Goal: Information Seeking & Learning: Understand process/instructions

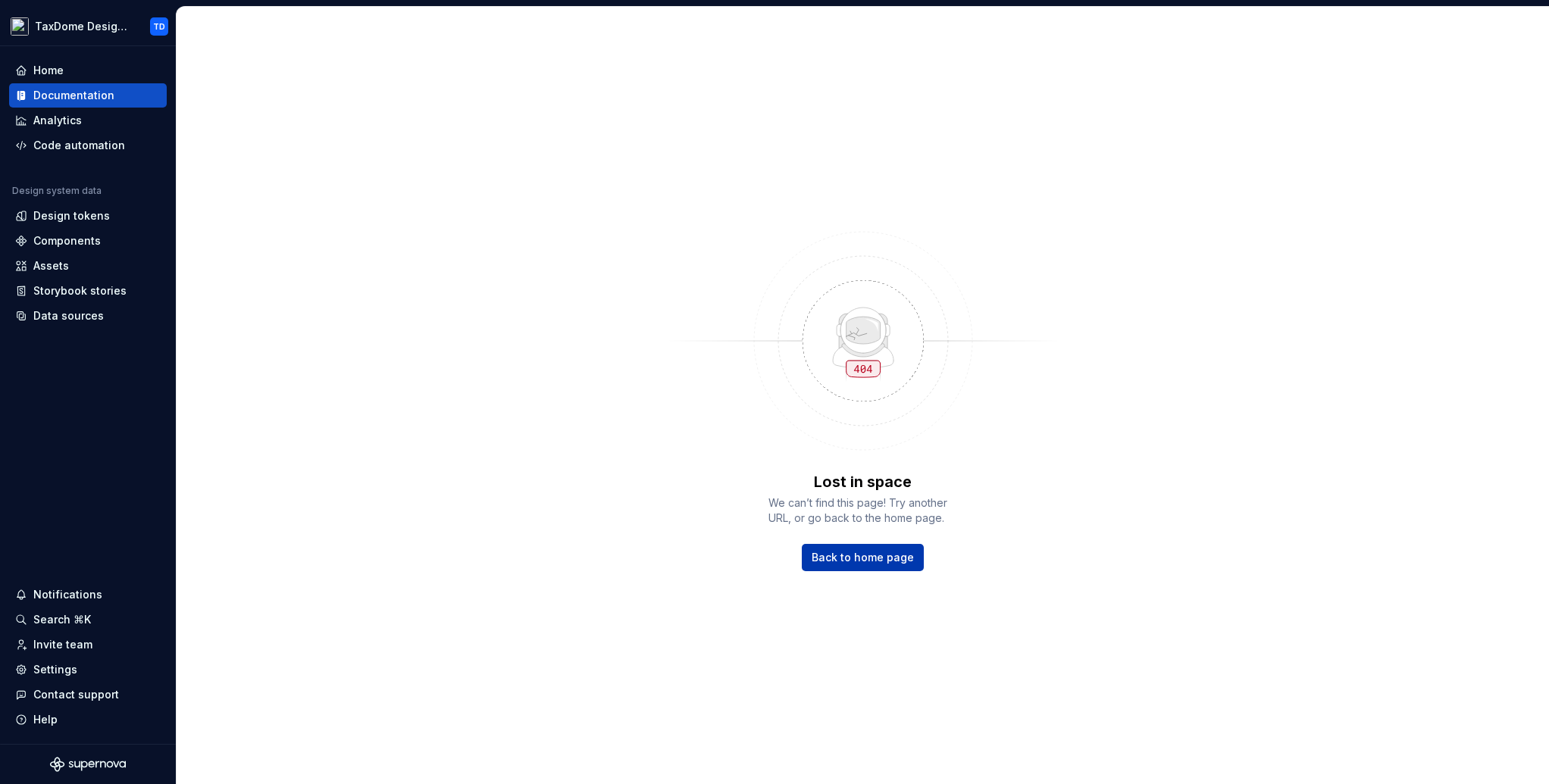
click at [846, 555] on span "Back to home page" at bounding box center [863, 557] width 102 height 15
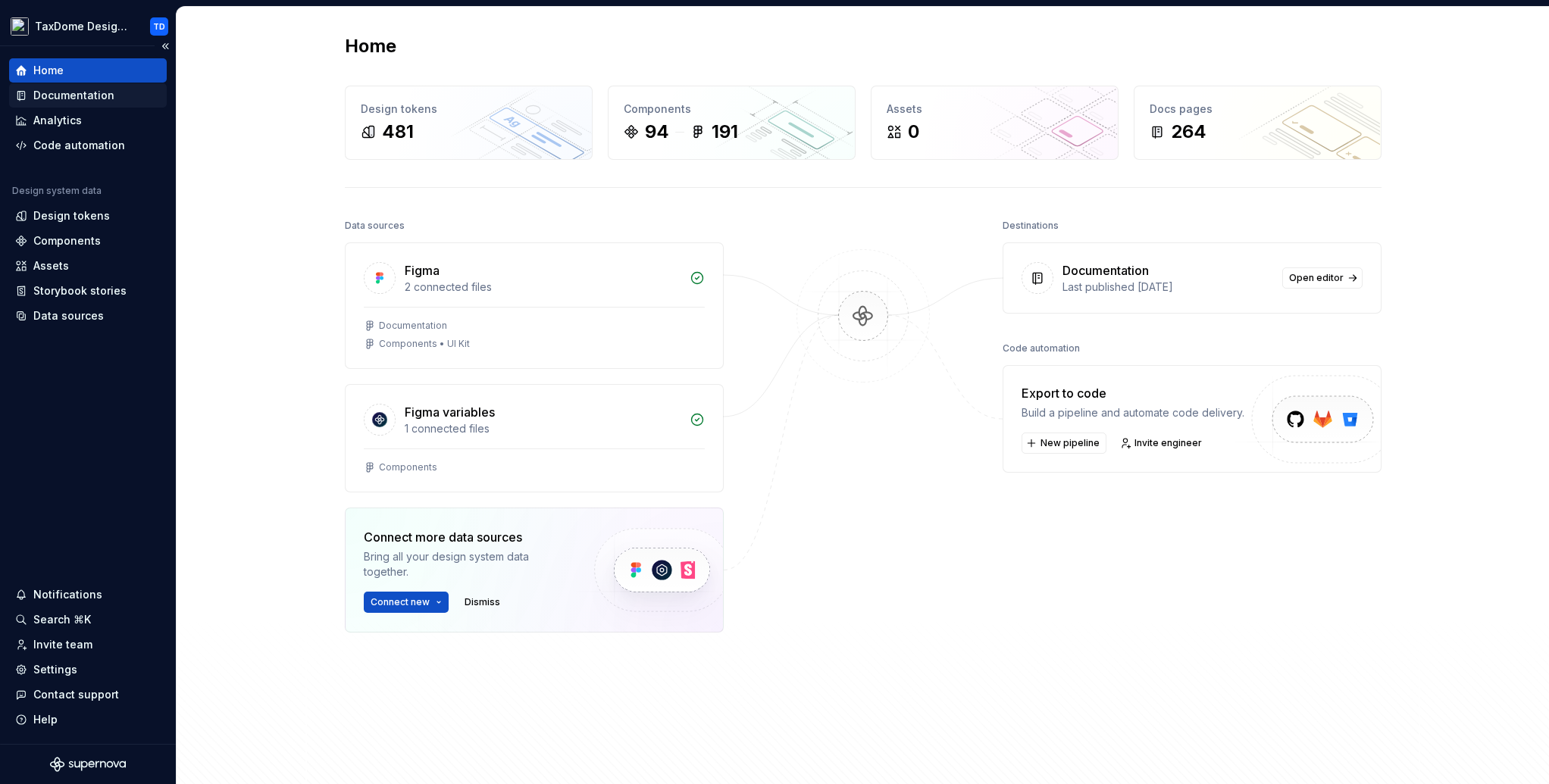
click at [81, 95] on div "Documentation" at bounding box center [74, 95] width 81 height 15
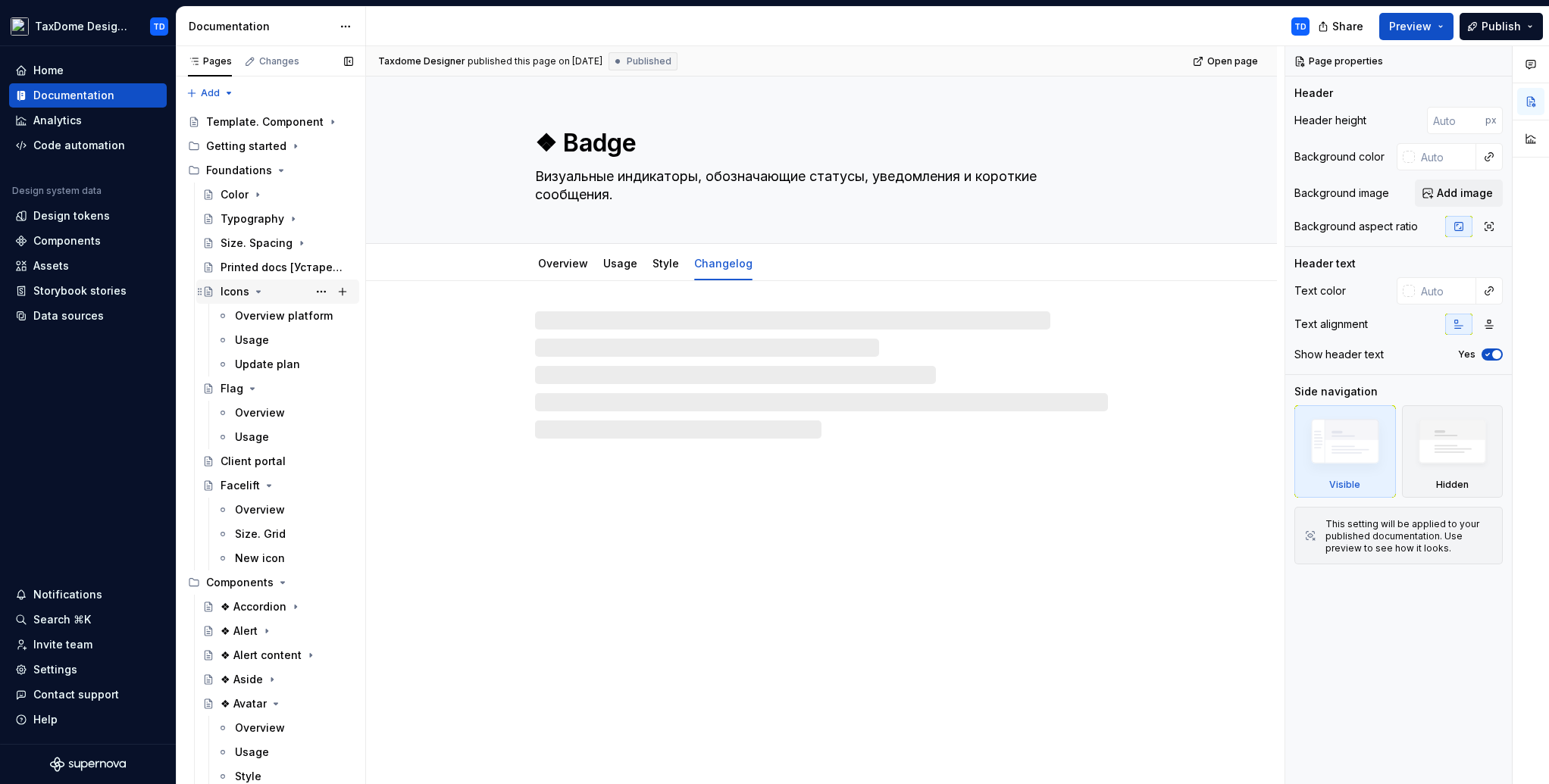
click at [258, 289] on icon "Page tree" at bounding box center [258, 291] width 12 height 12
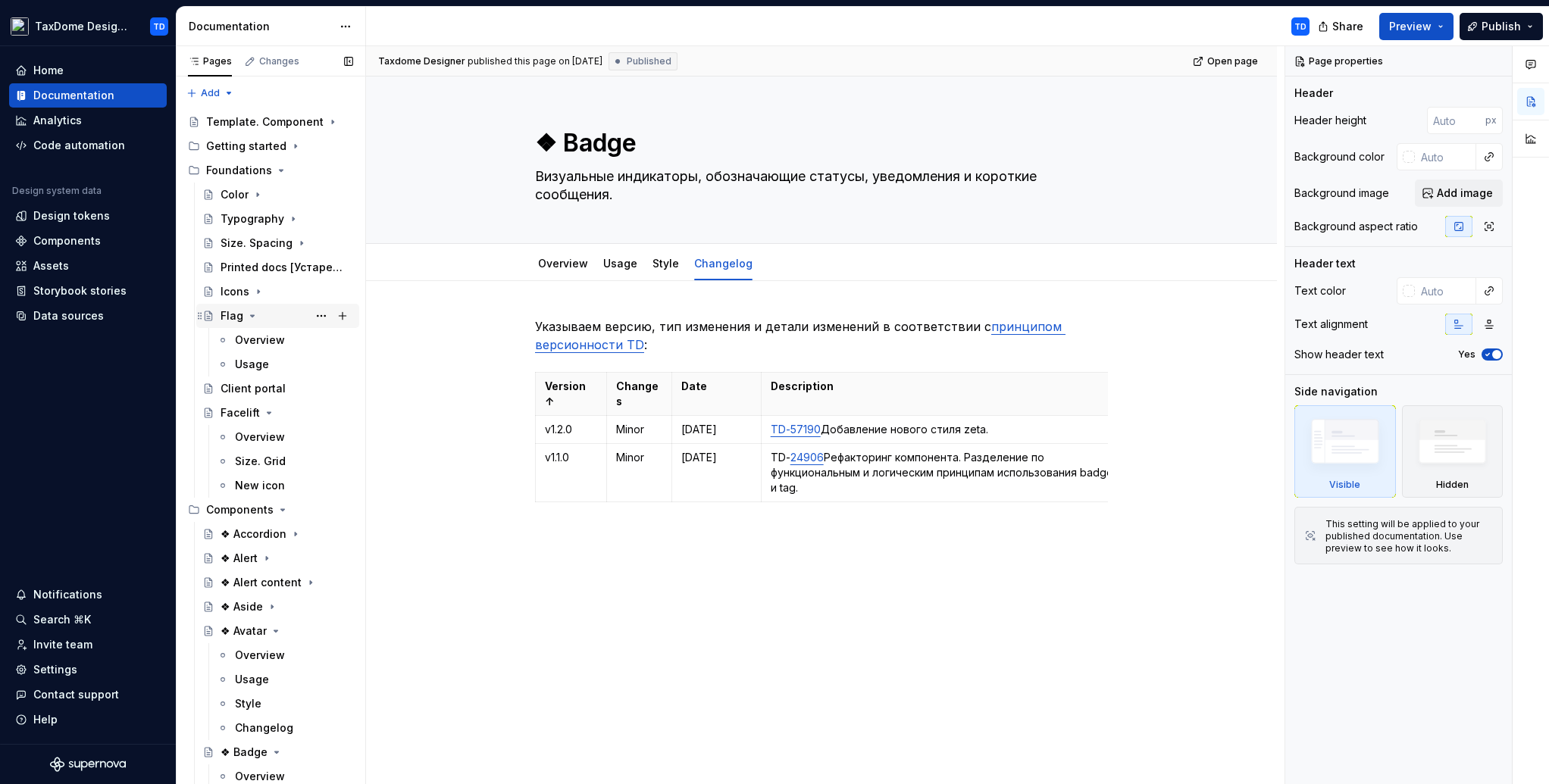
click at [251, 312] on icon "Page tree" at bounding box center [252, 316] width 12 height 12
click at [268, 364] on icon "Page tree" at bounding box center [270, 365] width 4 height 2
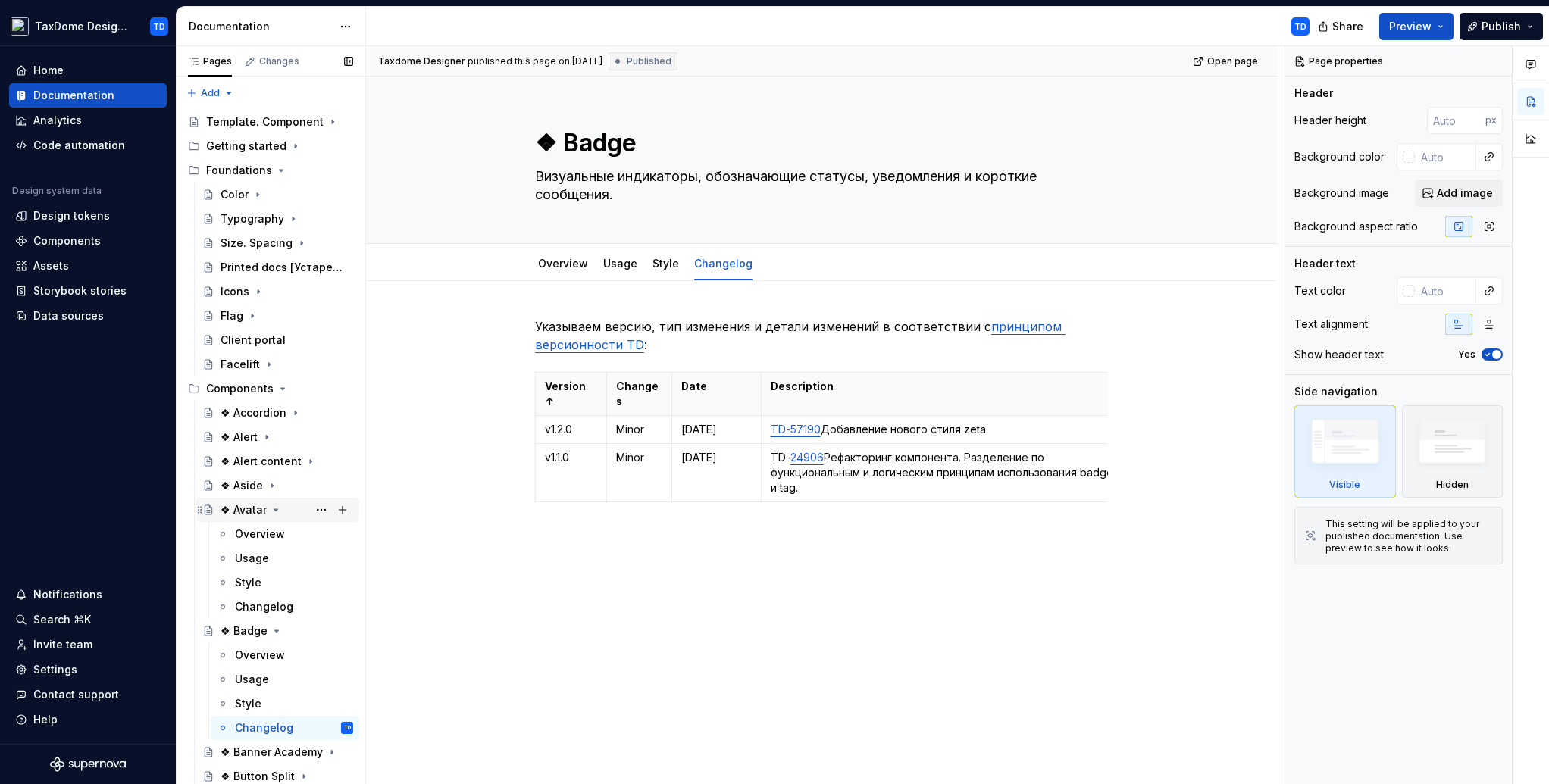
drag, startPoint x: 272, startPoint y: 510, endPoint x: 284, endPoint y: 508, distance: 12.2
click at [275, 509] on icon "Page tree" at bounding box center [276, 510] width 4 height 2
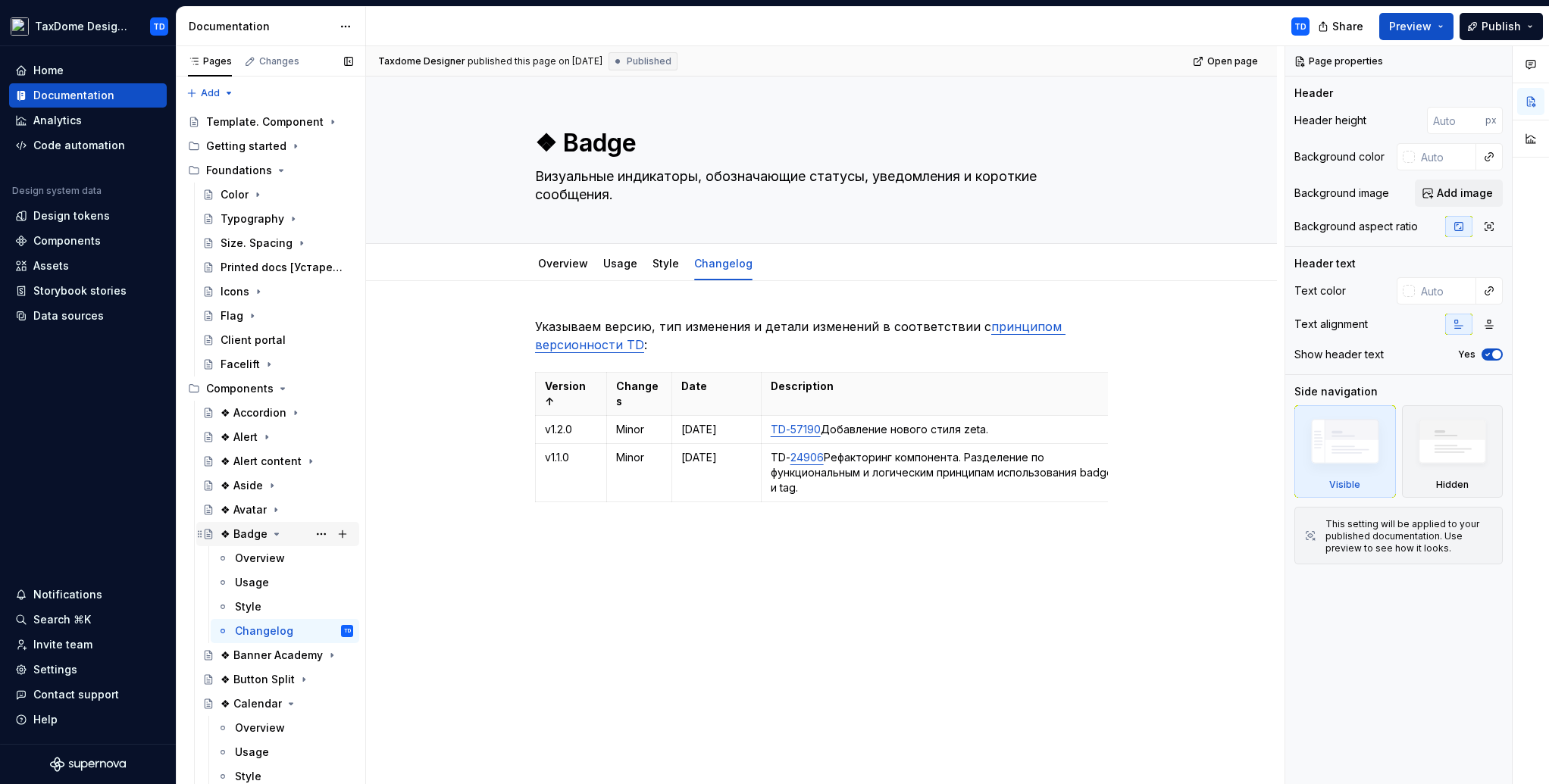
click at [273, 532] on icon "Page tree" at bounding box center [276, 534] width 12 height 12
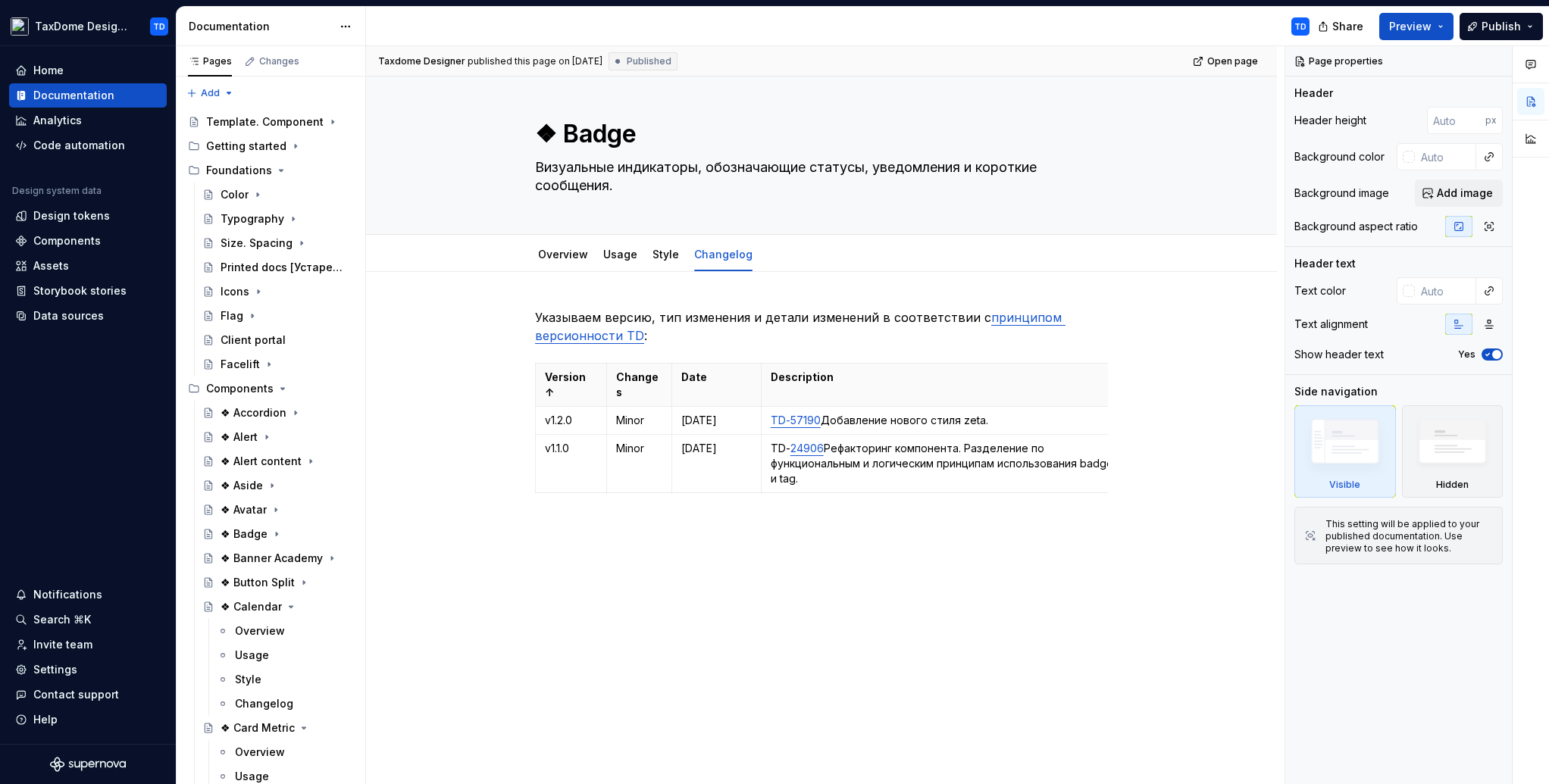
type textarea "*"
